Goal: Task Accomplishment & Management: Use online tool/utility

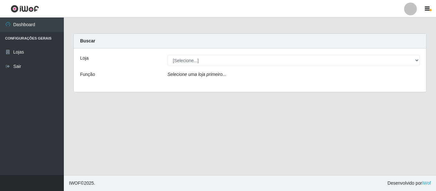
select select "497"
click at [168, 55] on select "[Selecione...] Hiper Queiroz - [GEOGRAPHIC_DATA]" at bounding box center [294, 60] width 252 height 11
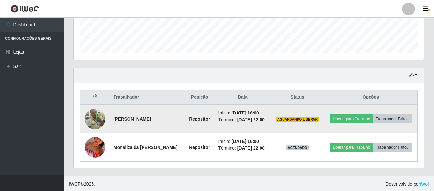
scroll to position [176, 0]
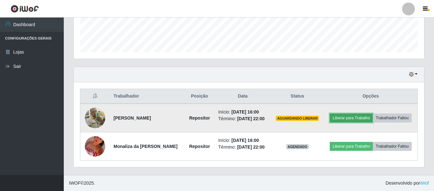
click at [366, 117] on button "Liberar para Trabalho" at bounding box center [351, 118] width 43 height 9
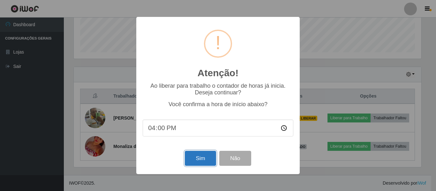
click at [213, 158] on button "Sim" at bounding box center [200, 158] width 31 height 15
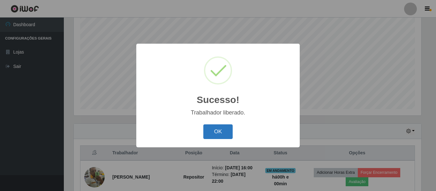
click at [215, 131] on button "OK" at bounding box center [218, 131] width 30 height 15
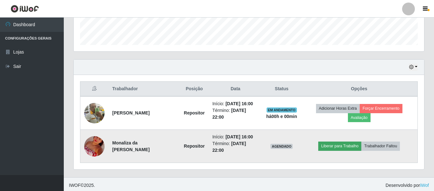
scroll to position [185, 0]
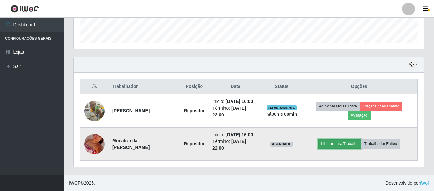
click at [340, 144] on button "Liberar para Trabalho" at bounding box center [339, 143] width 43 height 9
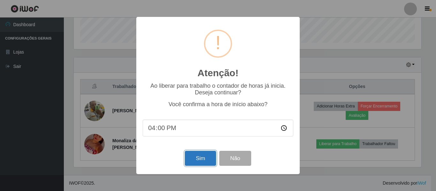
click at [202, 157] on button "Sim" at bounding box center [200, 158] width 31 height 15
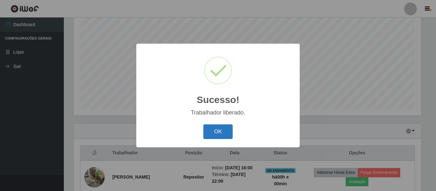
click at [219, 130] on button "OK" at bounding box center [218, 131] width 30 height 15
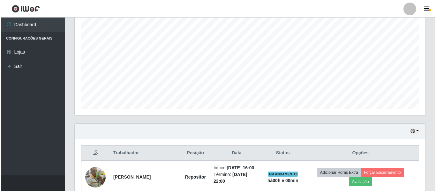
scroll to position [185, 0]
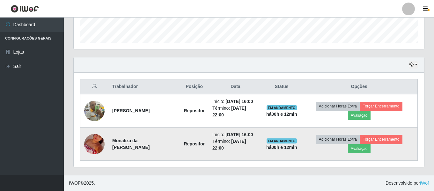
click at [90, 149] on img at bounding box center [94, 144] width 20 height 36
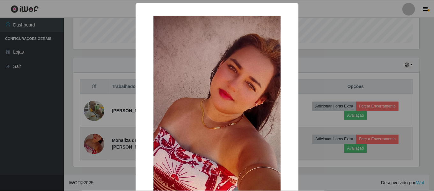
scroll to position [132, 348]
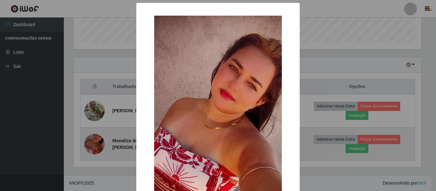
click at [90, 149] on div "× OK Cancel" at bounding box center [218, 95] width 436 height 191
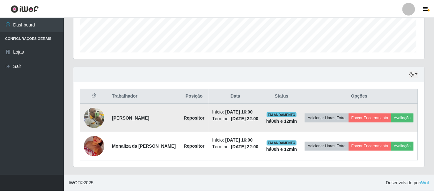
scroll to position [132, 351]
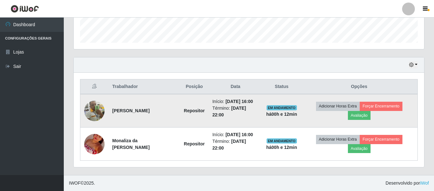
click at [90, 113] on img at bounding box center [94, 111] width 20 height 20
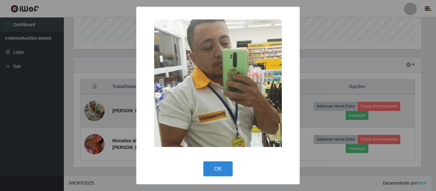
click at [90, 113] on div "× OK Cancel" at bounding box center [218, 95] width 436 height 191
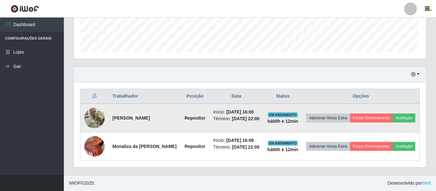
scroll to position [132, 351]
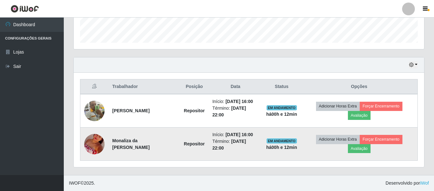
click at [93, 145] on img at bounding box center [94, 144] width 20 height 36
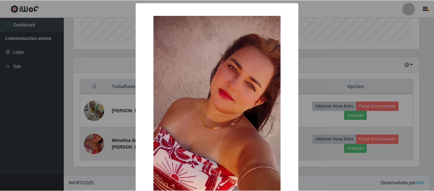
scroll to position [132, 348]
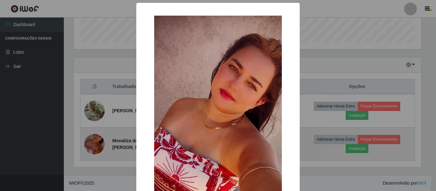
click at [93, 145] on div "× OK Cancel" at bounding box center [218, 95] width 436 height 191
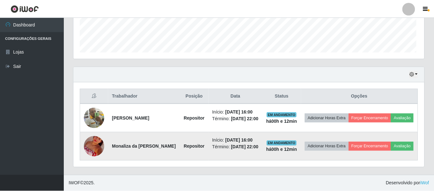
scroll to position [132, 351]
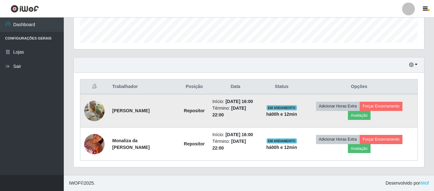
click at [102, 118] on img at bounding box center [94, 111] width 20 height 20
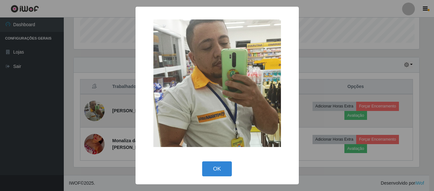
scroll to position [132, 348]
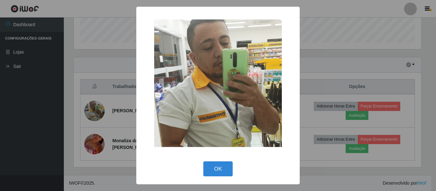
click at [90, 116] on div "× OK Cancel" at bounding box center [218, 95] width 436 height 191
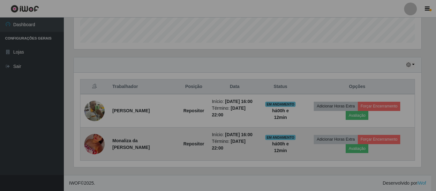
scroll to position [132, 351]
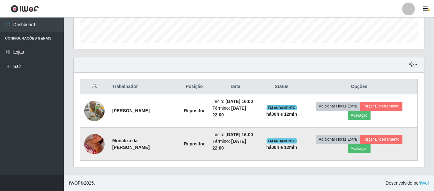
click at [93, 144] on img at bounding box center [94, 144] width 20 height 36
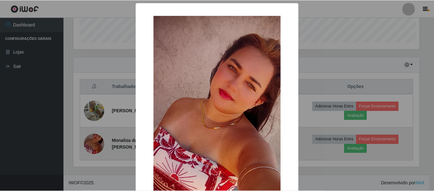
scroll to position [132, 348]
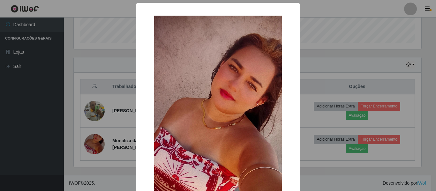
click at [355, 56] on div "× OK Cancel" at bounding box center [218, 95] width 436 height 191
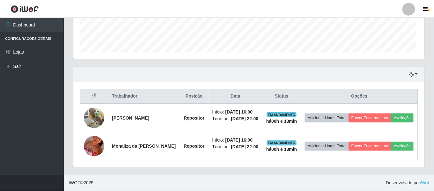
scroll to position [132, 351]
